Goal: Find specific page/section: Find specific page/section

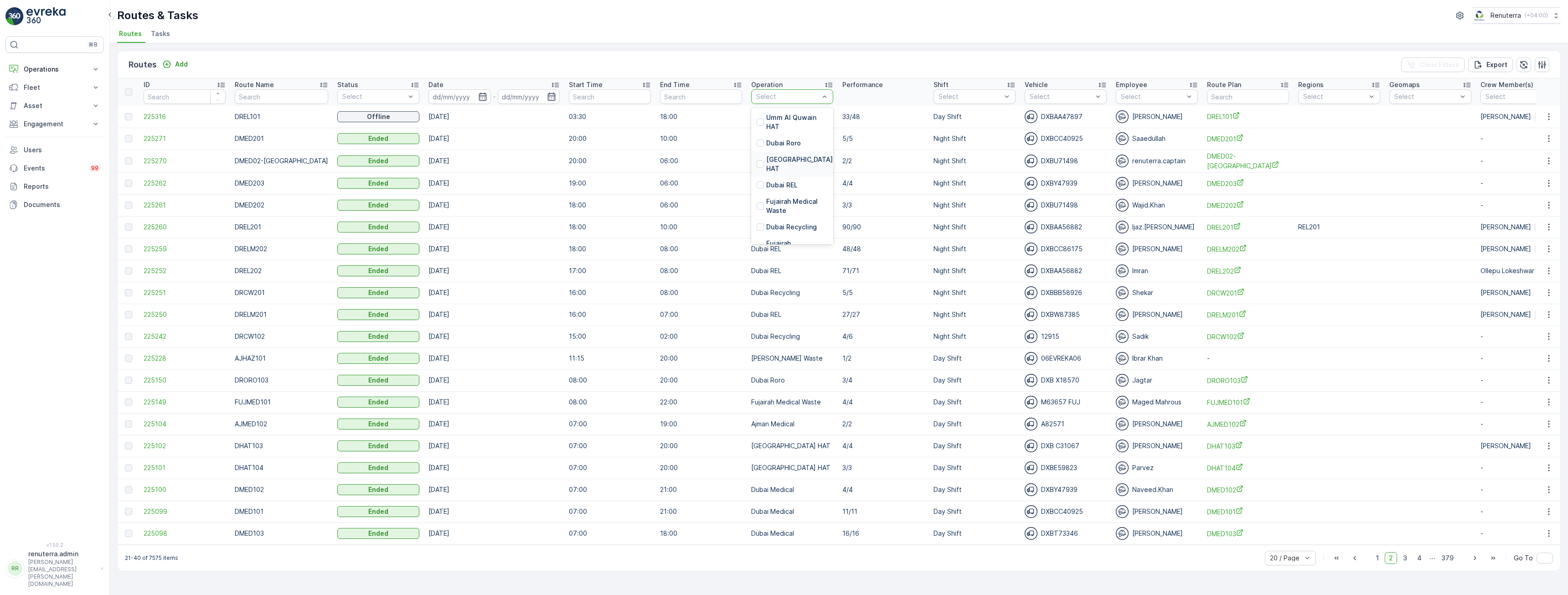
click at [780, 159] on p "[GEOGRAPHIC_DATA] HAT" at bounding box center [800, 164] width 68 height 18
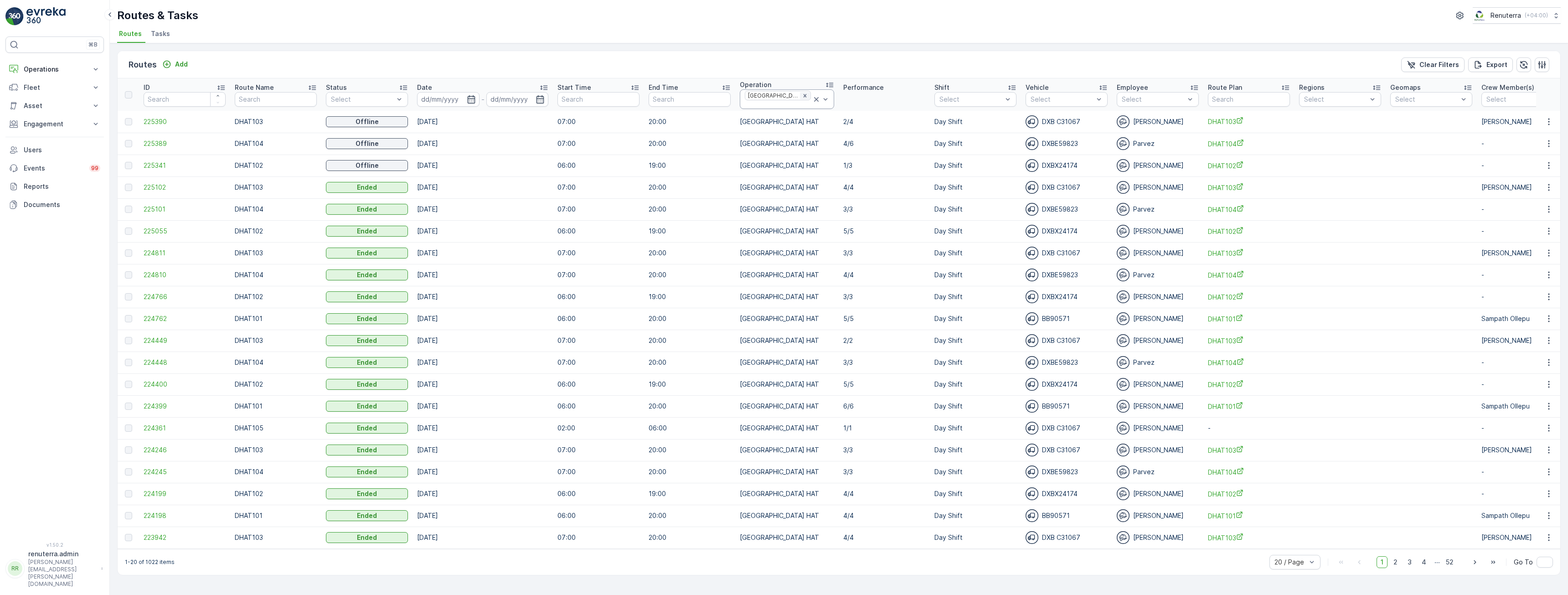
click at [802, 95] on icon "Remove Dubai HAT" at bounding box center [804, 95] width 6 height 6
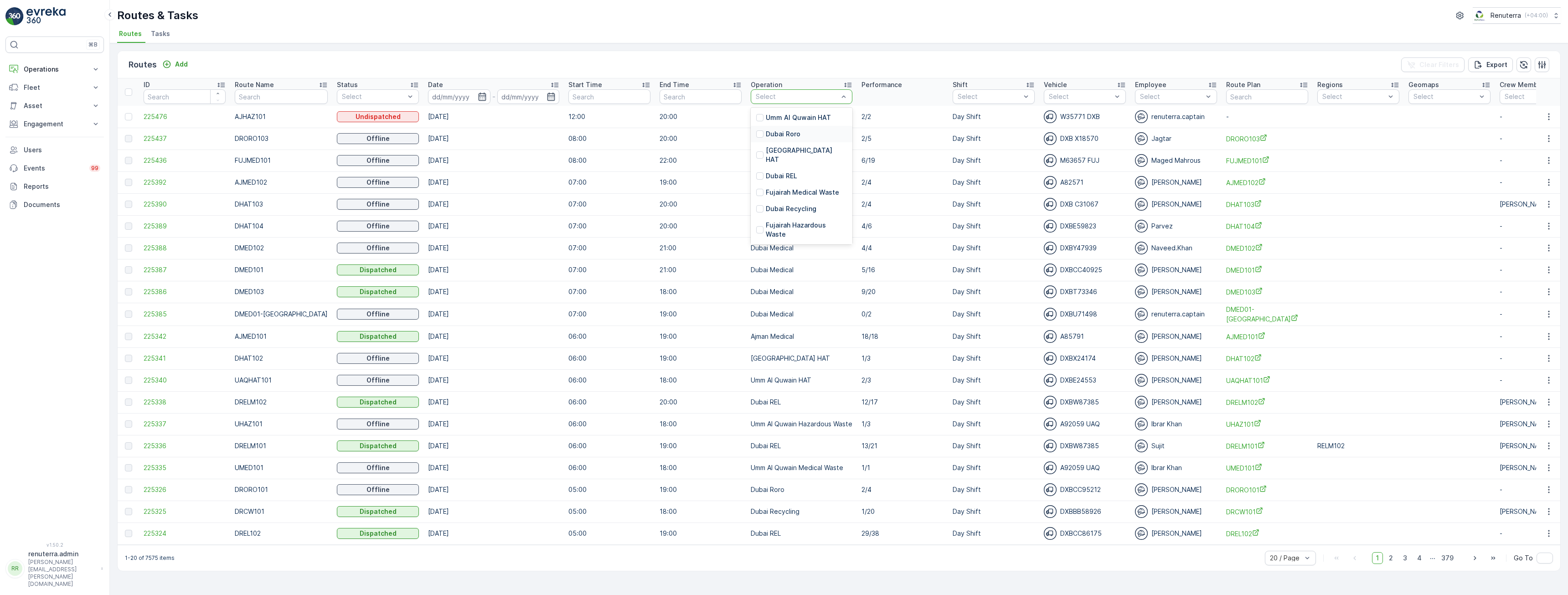
click at [779, 133] on p "Dubai Roro" at bounding box center [783, 134] width 34 height 9
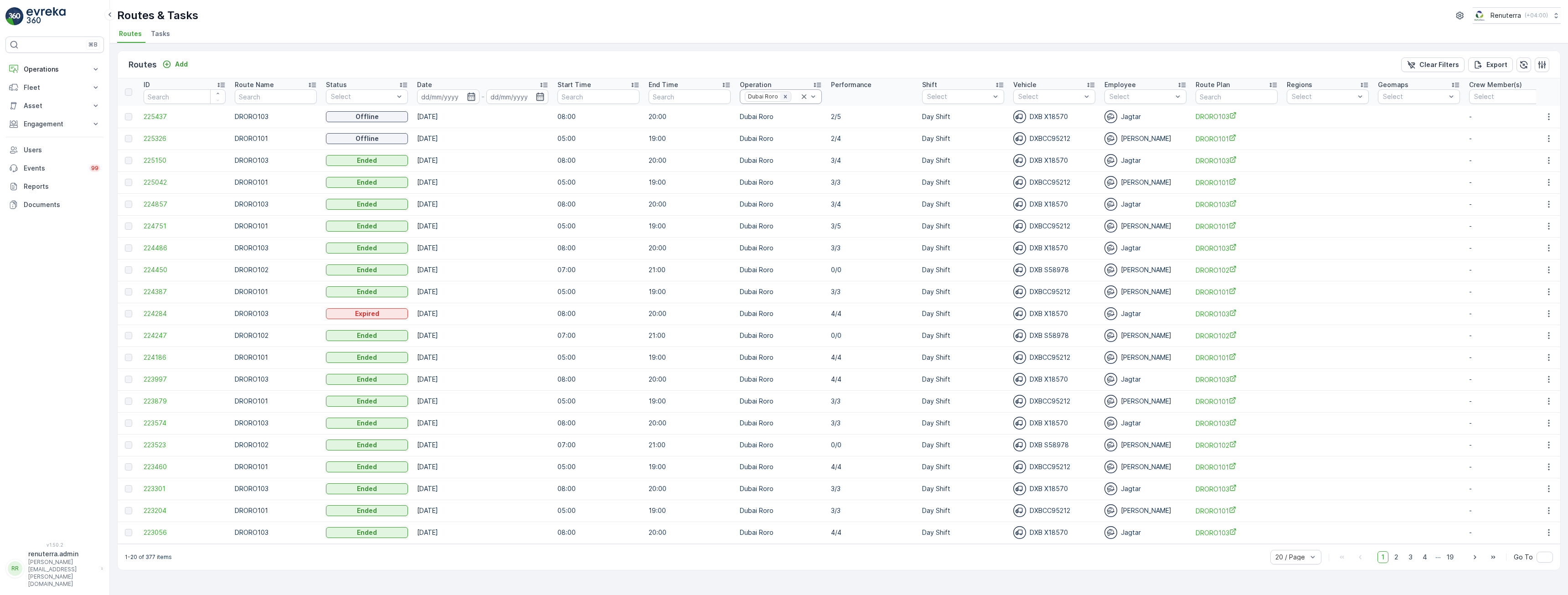
click at [782, 100] on div "Remove Dubai Roro" at bounding box center [785, 97] width 10 height 8
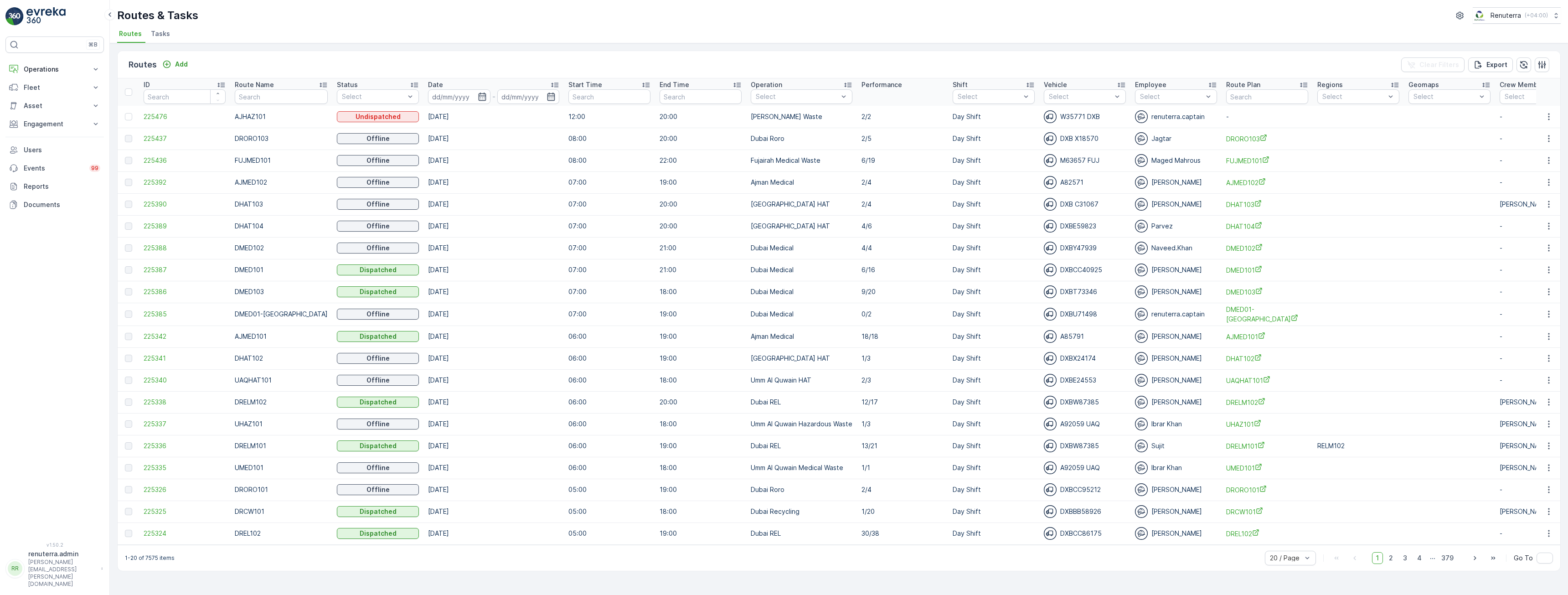
click at [442, 12] on div "Routes & Tasks Renuterra ( +04:00 )" at bounding box center [839, 16] width 1443 height 17
click at [46, 118] on button "Engagement" at bounding box center [54, 124] width 99 height 18
click at [793, 43] on div "Routes Add Clear Filters Export ID Route Name Status Select Date - Start Time E…" at bounding box center [838, 319] width 1458 height 552
click at [775, 150] on p "[GEOGRAPHIC_DATA] HAT" at bounding box center [806, 155] width 81 height 18
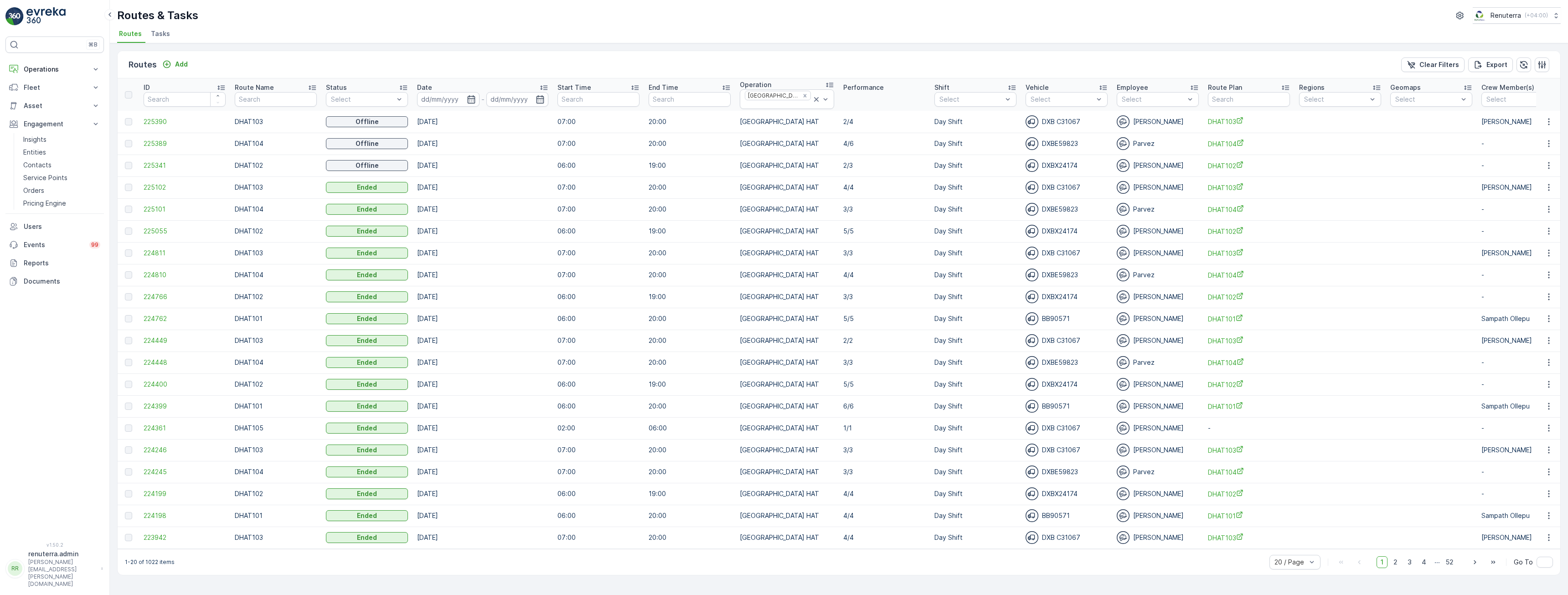
drag, startPoint x: 781, startPoint y: 100, endPoint x: 781, endPoint y: 107, distance: 7.0
click at [800, 99] on div "Remove Dubai HAT" at bounding box center [804, 95] width 10 height 8
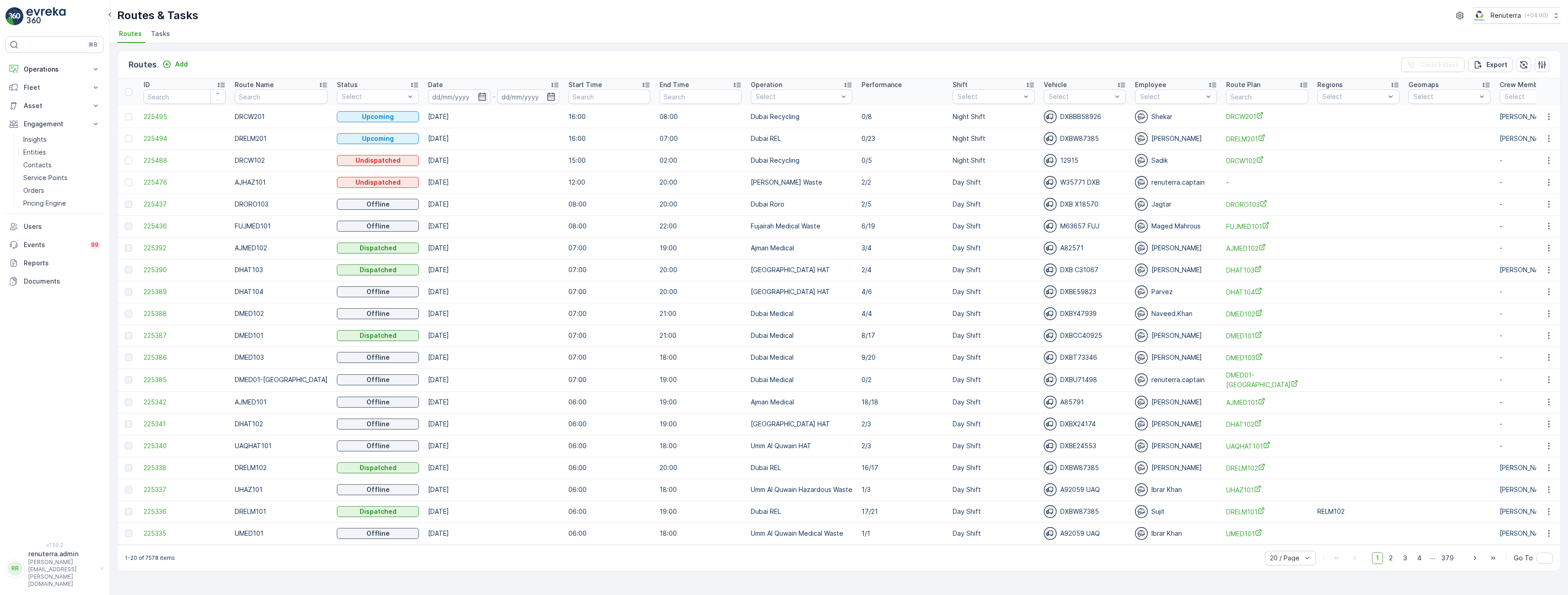
click at [797, 102] on div "Select" at bounding box center [801, 96] width 101 height 14
click at [783, 235] on p "Dubai Roro" at bounding box center [783, 234] width 34 height 9
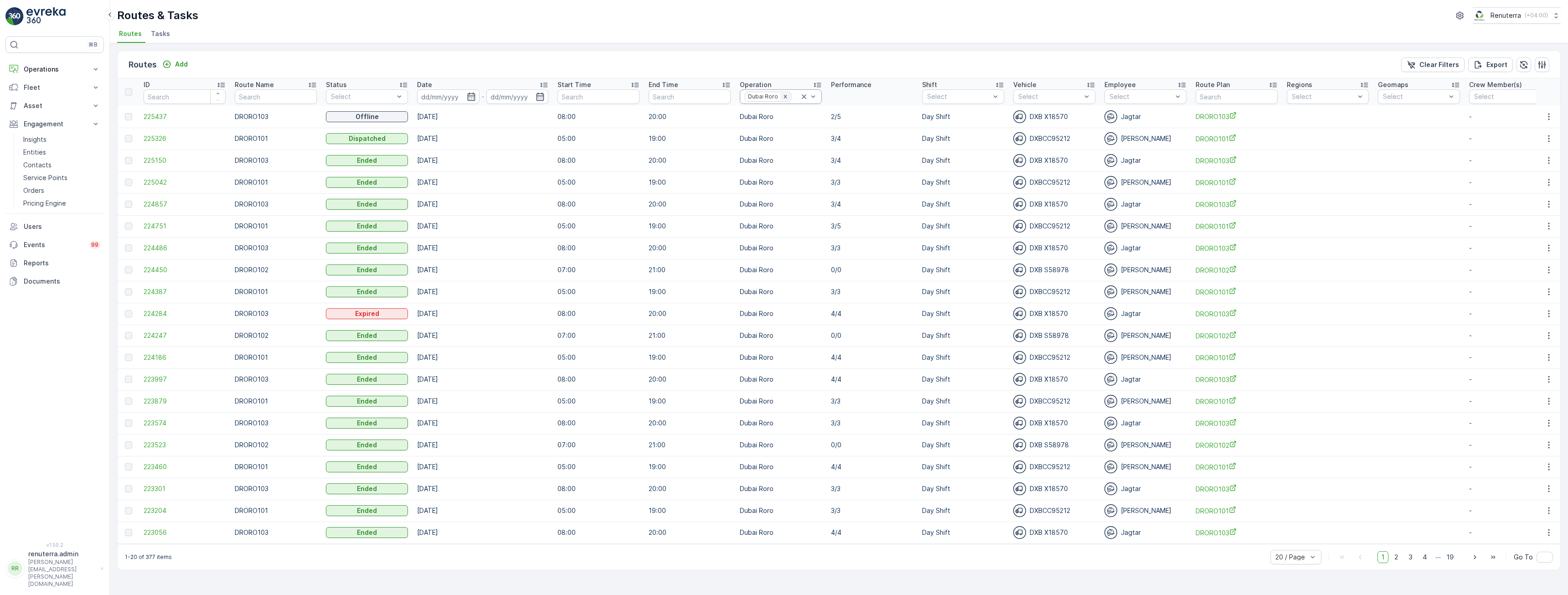
click at [782, 100] on div "Remove Dubai Roro" at bounding box center [785, 97] width 10 height 8
